Goal: Transaction & Acquisition: Purchase product/service

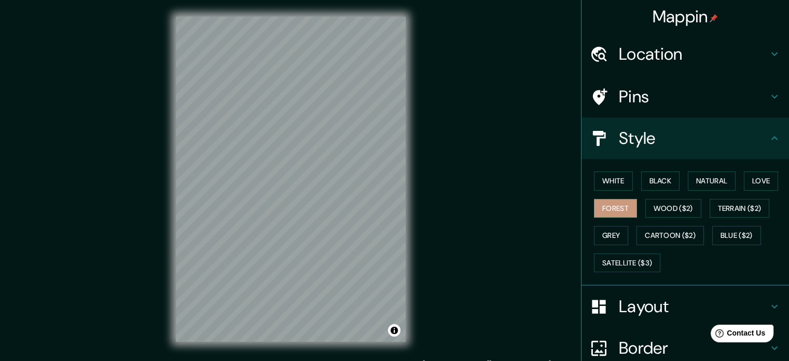
click at [632, 57] on h4 "Location" at bounding box center [693, 54] width 149 height 21
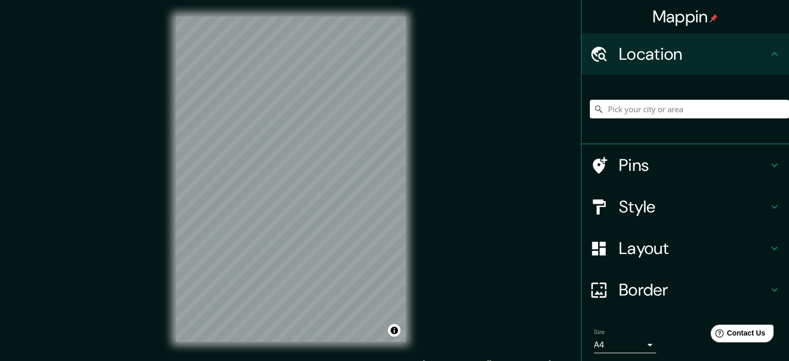
click at [631, 113] on input "Pick your city or area" at bounding box center [689, 109] width 199 height 19
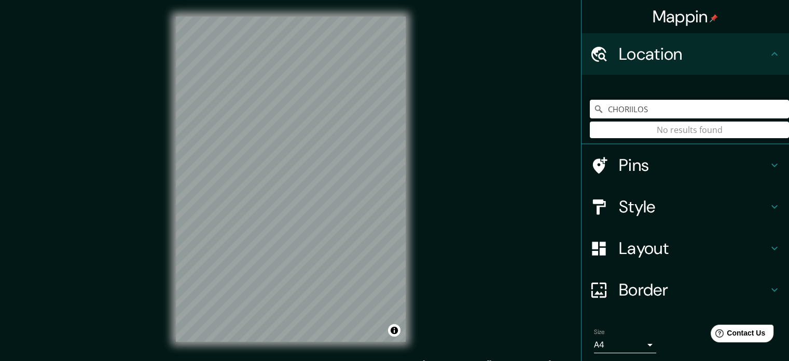
type input "CHORIILOS"
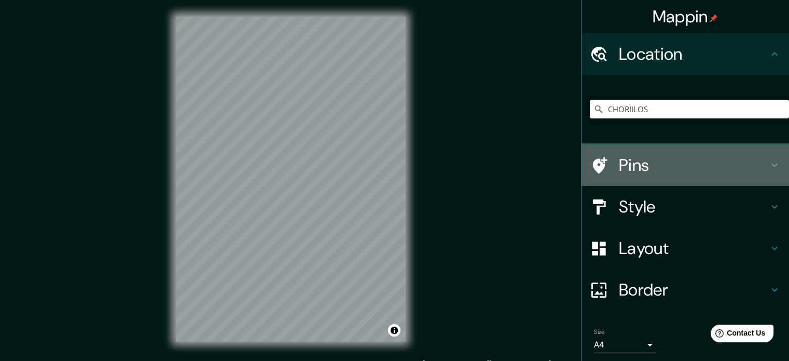
click at [636, 163] on h4 "Pins" at bounding box center [693, 165] width 149 height 21
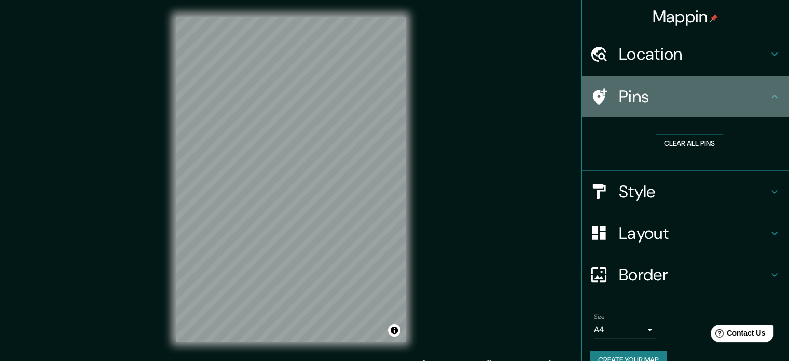
click at [656, 93] on h4 "Pins" at bounding box center [693, 96] width 149 height 21
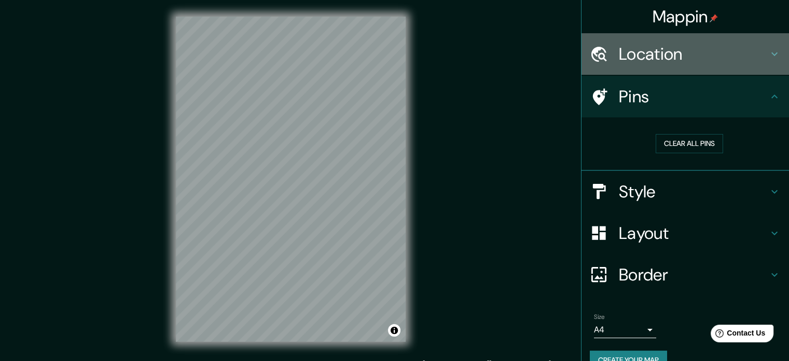
click at [679, 66] on div "Location" at bounding box center [686, 54] width 208 height 42
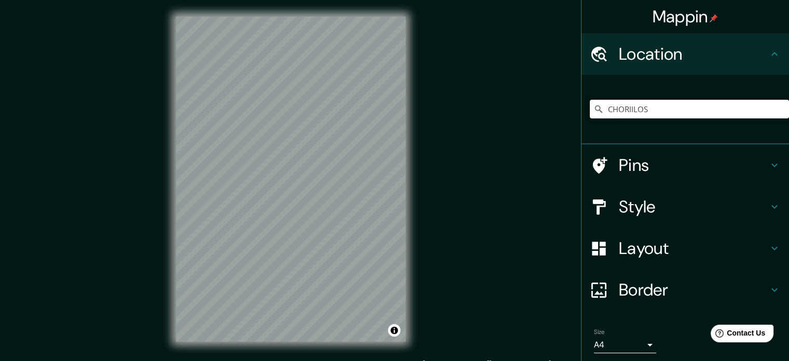
click at [678, 110] on input "CHORIILOS" at bounding box center [689, 109] width 199 height 19
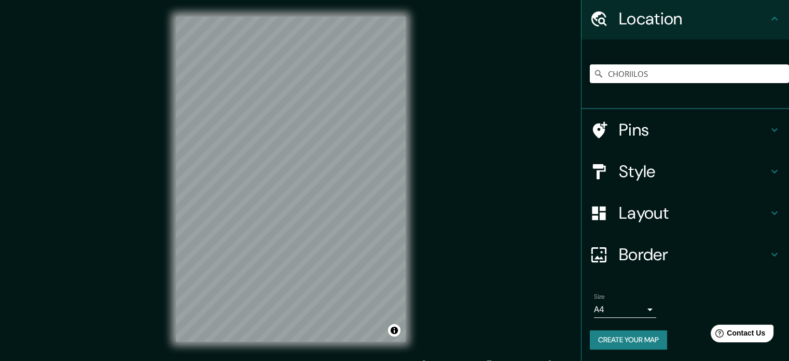
click at [646, 164] on h4 "Style" at bounding box center [693, 171] width 149 height 21
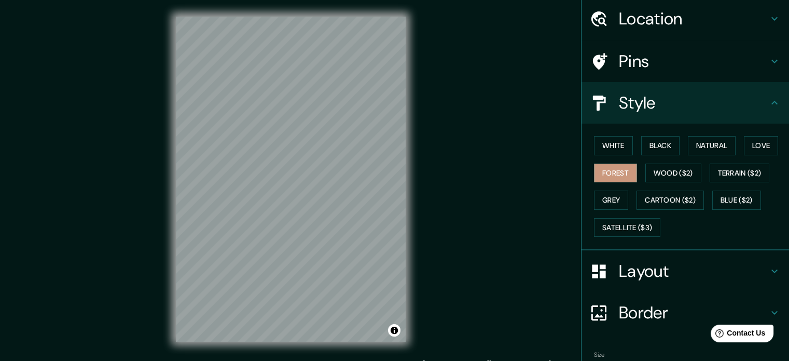
click at [529, 128] on div "Mappin Location CHORIILOS Pins Style White Black Natural Love Forest Wood ($2) …" at bounding box center [394, 187] width 789 height 375
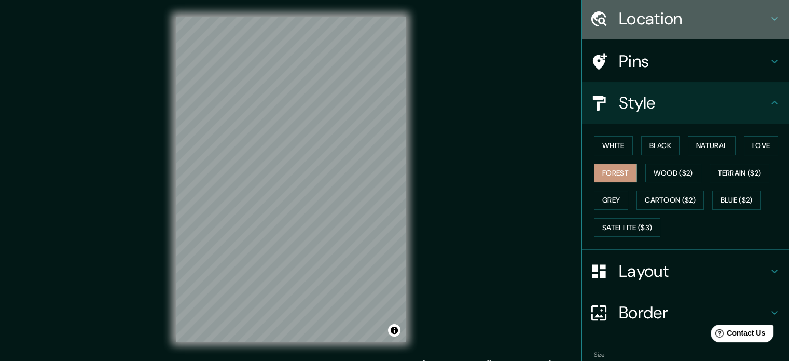
click at [666, 23] on h4 "Location" at bounding box center [693, 18] width 149 height 21
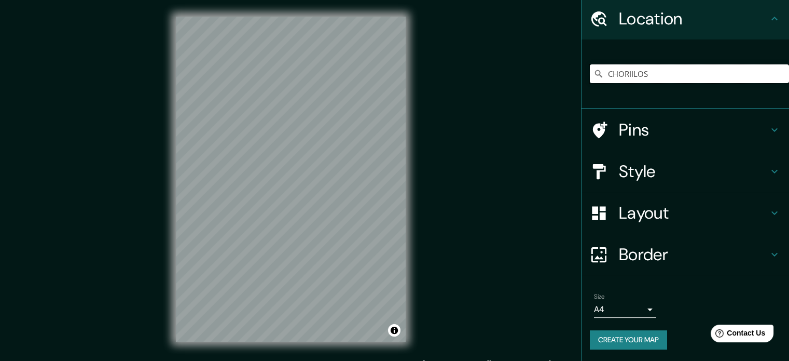
click at [635, 73] on input "CHORIILOS" at bounding box center [689, 73] width 199 height 19
click at [651, 337] on button "Create your map" at bounding box center [628, 339] width 77 height 19
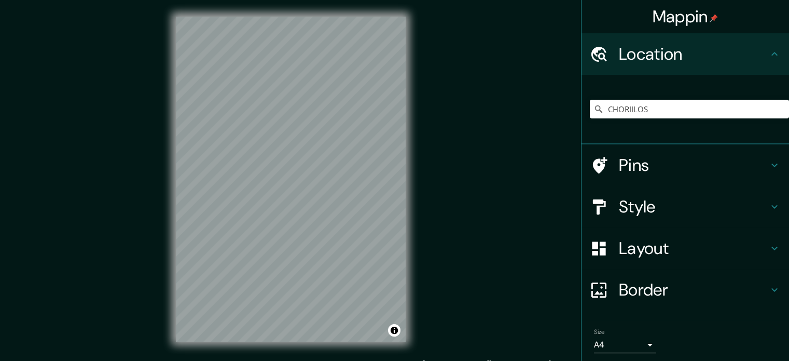
click at [681, 50] on h4 "Location" at bounding box center [693, 54] width 149 height 21
click at [412, 173] on div "© Mapbox © OpenStreetMap Improve this map" at bounding box center [290, 179] width 263 height 358
click at [418, 174] on div "© Mapbox © OpenStreetMap Improve this map" at bounding box center [290, 179] width 263 height 358
click at [641, 247] on h4 "Layout" at bounding box center [693, 248] width 149 height 21
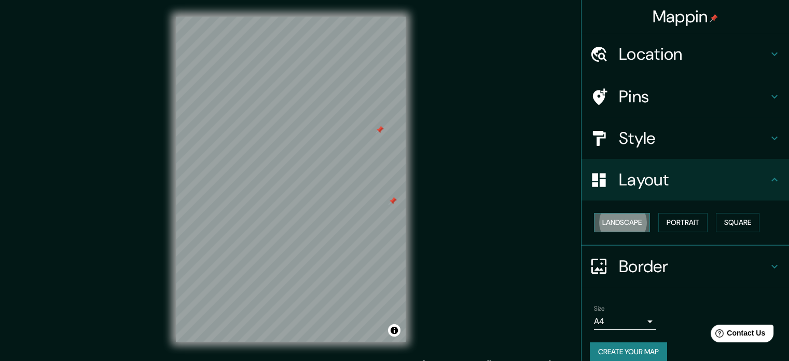
click at [621, 213] on button "Landscape" at bounding box center [622, 222] width 56 height 19
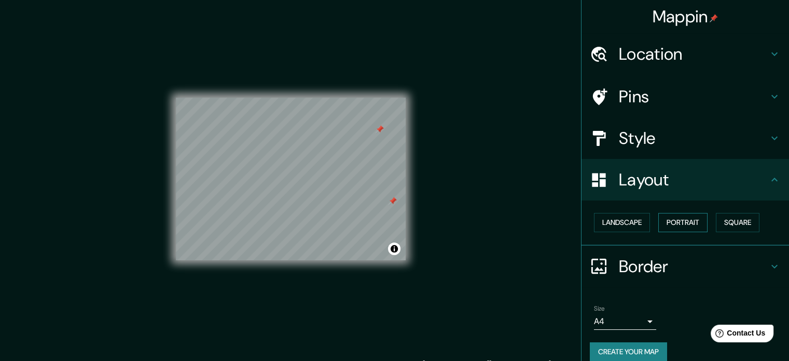
click at [660, 215] on button "Portrait" at bounding box center [683, 222] width 49 height 19
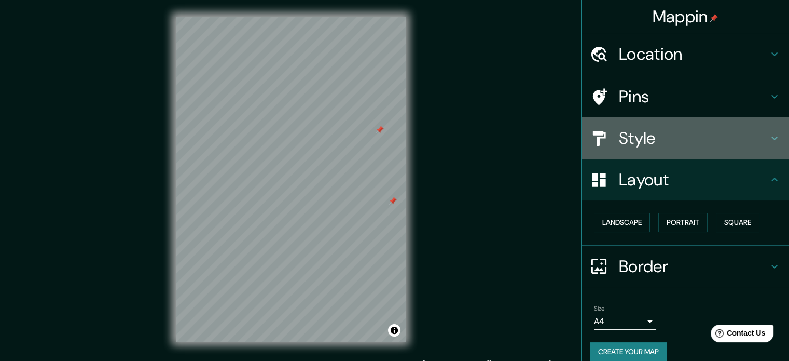
click at [657, 126] on div "Style" at bounding box center [686, 138] width 208 height 42
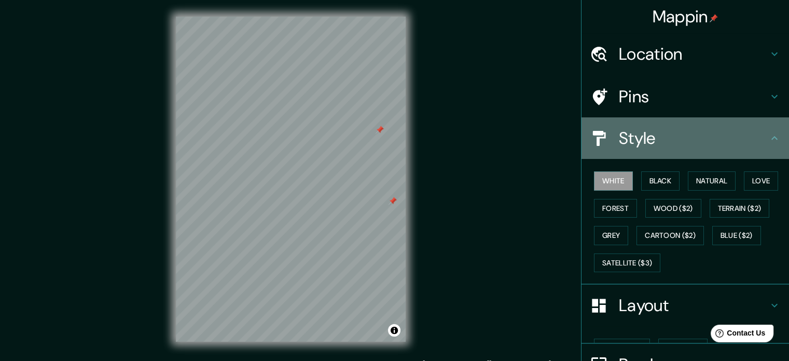
click at [657, 126] on div "Style" at bounding box center [686, 138] width 208 height 42
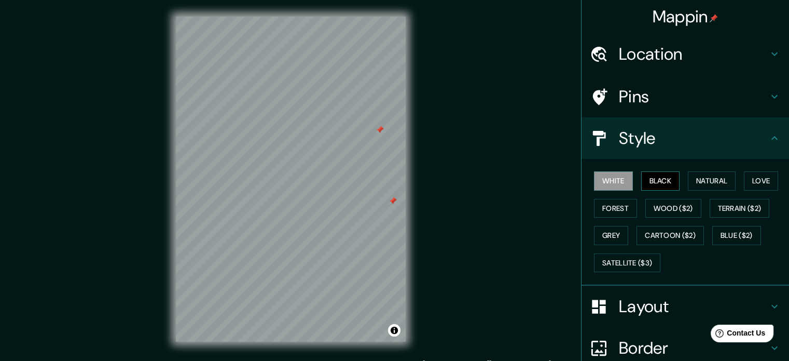
drag, startPoint x: 658, startPoint y: 167, endPoint x: 660, endPoint y: 177, distance: 10.5
click at [658, 167] on div "White Black Natural Love Forest Wood ($2) Terrain ($2) Grey Cartoon ($2) Blue (…" at bounding box center [689, 221] width 199 height 109
click at [660, 180] on button "Black" at bounding box center [661, 180] width 39 height 19
click at [727, 183] on button "Natural" at bounding box center [712, 180] width 48 height 19
click at [413, 174] on div "© Mapbox © OpenStreetMap Improve this map" at bounding box center [290, 179] width 263 height 358
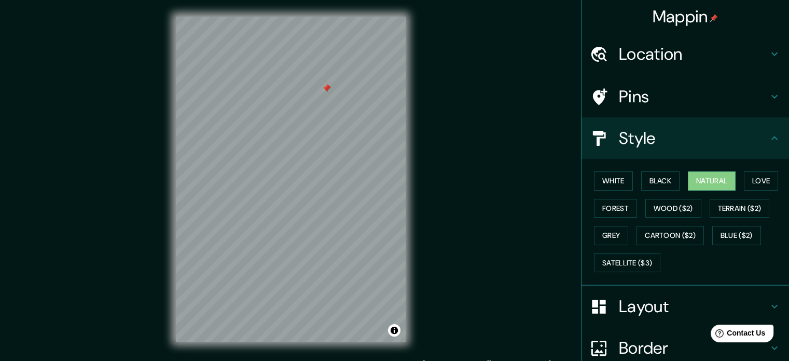
click at [653, 50] on h4 "Location" at bounding box center [693, 54] width 149 height 21
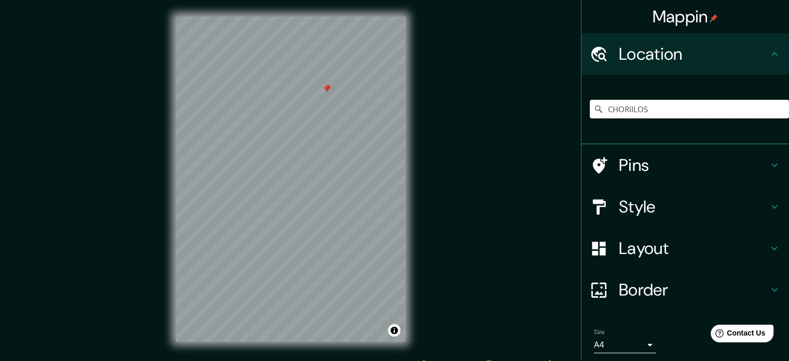
click at [637, 110] on input "CHORIILOS" at bounding box center [689, 109] width 199 height 19
drag, startPoint x: 649, startPoint y: 112, endPoint x: 539, endPoint y: 122, distance: 110.0
click at [539, 122] on div "Mappin Location CHORIILOS Pins Style Layout Border Choose a border. Hint : you …" at bounding box center [394, 187] width 789 height 375
paste input "[GEOGRAPHIC_DATA]"
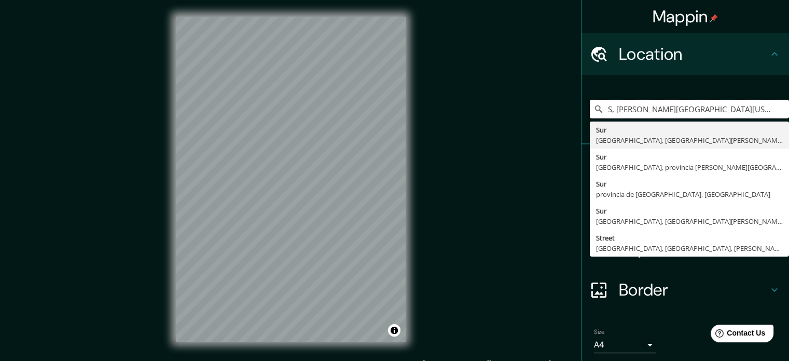
type input "S, [PERSON_NAME][GEOGRAPHIC_DATA][US_STATE], [GEOGRAPHIC_DATA]"
click at [766, 111] on input "S, [PERSON_NAME][GEOGRAPHIC_DATA][US_STATE], [GEOGRAPHIC_DATA]" at bounding box center [689, 109] width 199 height 19
click at [777, 111] on icon "Clear" at bounding box center [781, 109] width 8 height 8
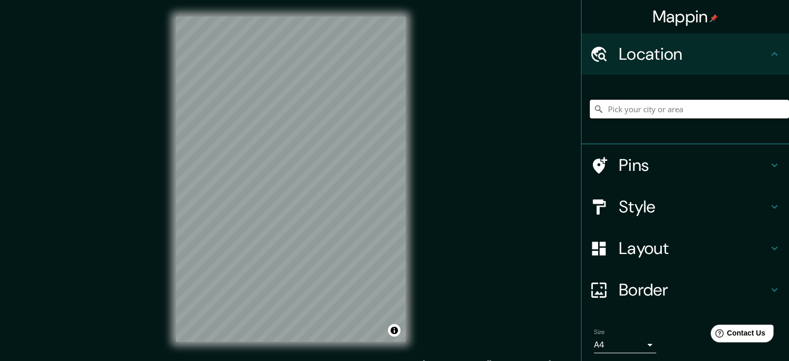
paste input "[GEOGRAPHIC_DATA]"
click at [772, 111] on input "S, [PERSON_NAME][GEOGRAPHIC_DATA][US_STATE], [GEOGRAPHIC_DATA]" at bounding box center [689, 109] width 199 height 19
paste input "[GEOGRAPHIC_DATA]"
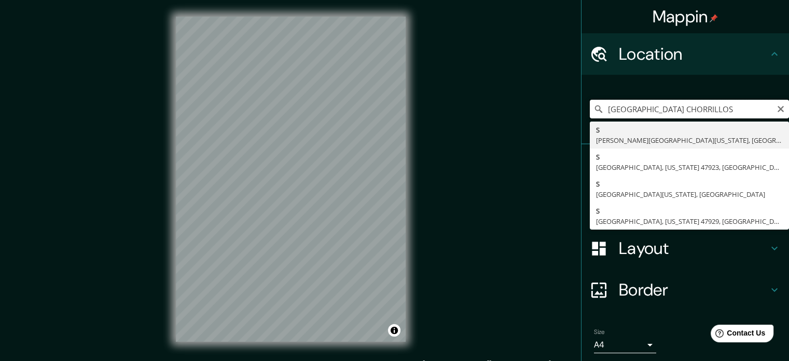
drag, startPoint x: 690, startPoint y: 105, endPoint x: 588, endPoint y: 129, distance: 104.9
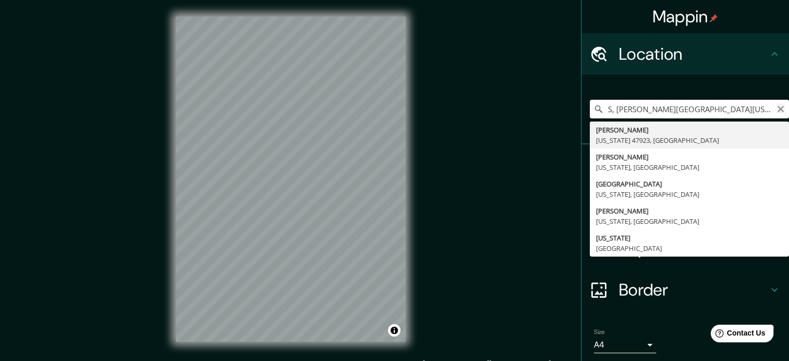
type input "S, [PERSON_NAME][GEOGRAPHIC_DATA][US_STATE], [GEOGRAPHIC_DATA]"
click at [778, 110] on icon "Clear" at bounding box center [781, 109] width 6 height 6
